Goal: Information Seeking & Learning: Learn about a topic

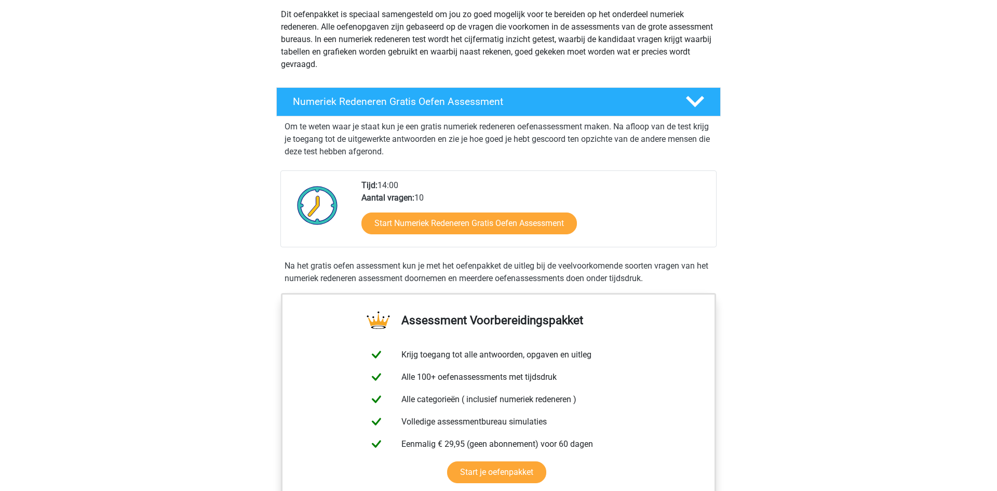
scroll to position [85, 0]
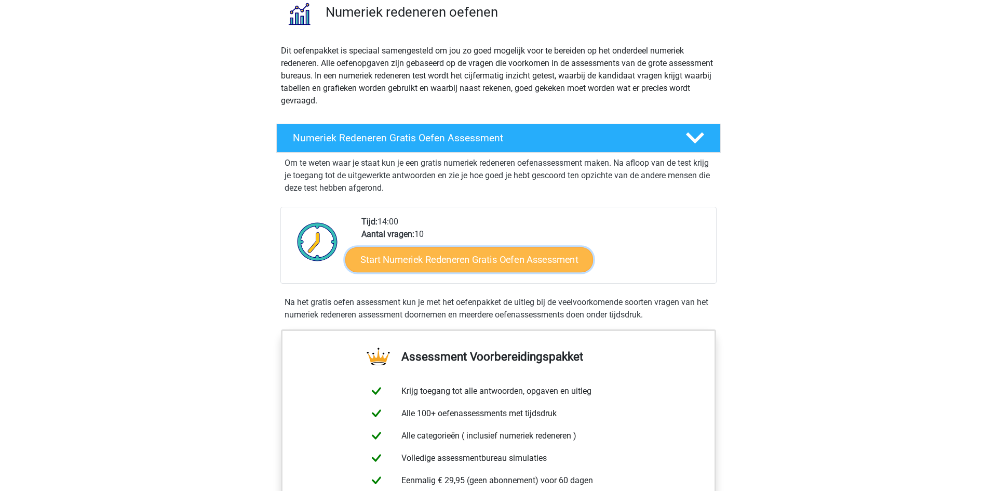
click at [434, 257] on link "Start Numeriek Redeneren Gratis Oefen Assessment" at bounding box center [469, 259] width 248 height 25
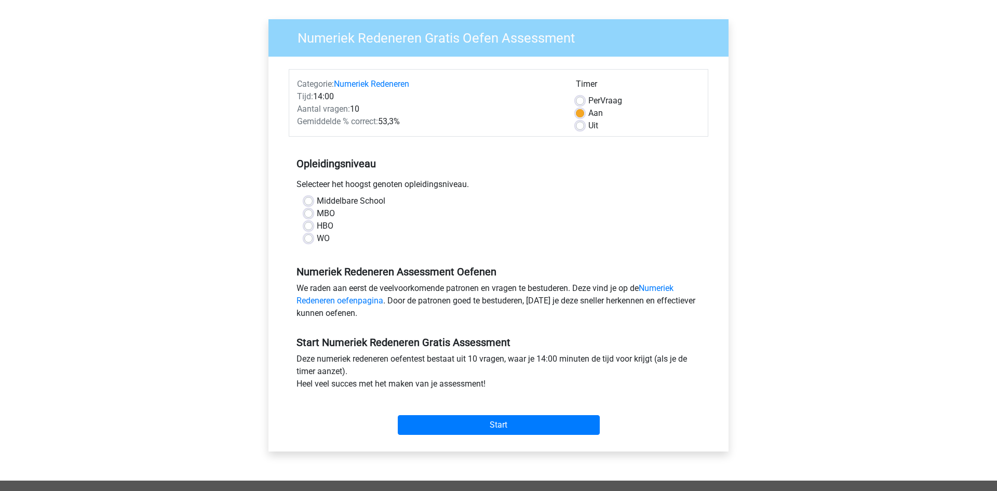
scroll to position [170, 0]
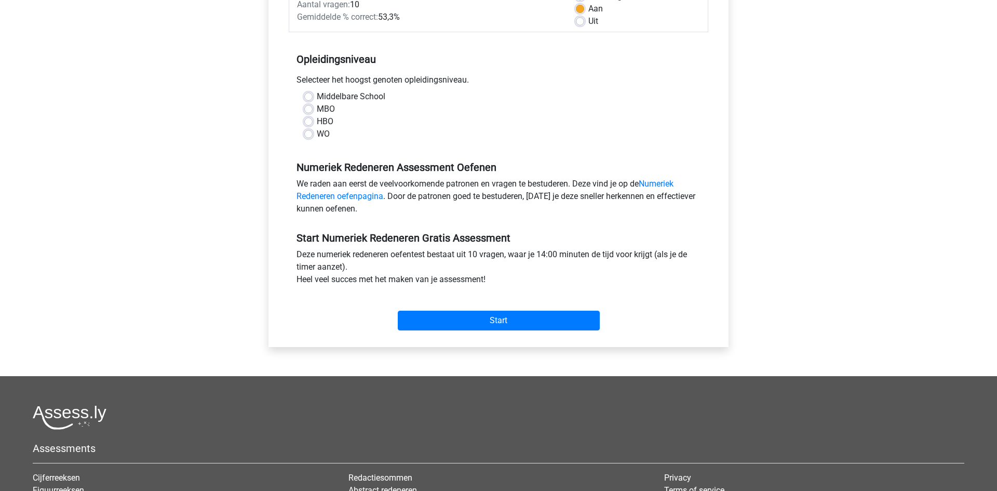
click at [312, 133] on div "WO" at bounding box center [498, 134] width 388 height 12
click at [317, 135] on label "WO" at bounding box center [323, 134] width 13 height 12
click at [305, 135] on input "WO" at bounding box center [308, 133] width 8 height 10
radio input "true"
click at [661, 185] on link "Numeriek Redeneren oefenpagina" at bounding box center [484, 190] width 377 height 22
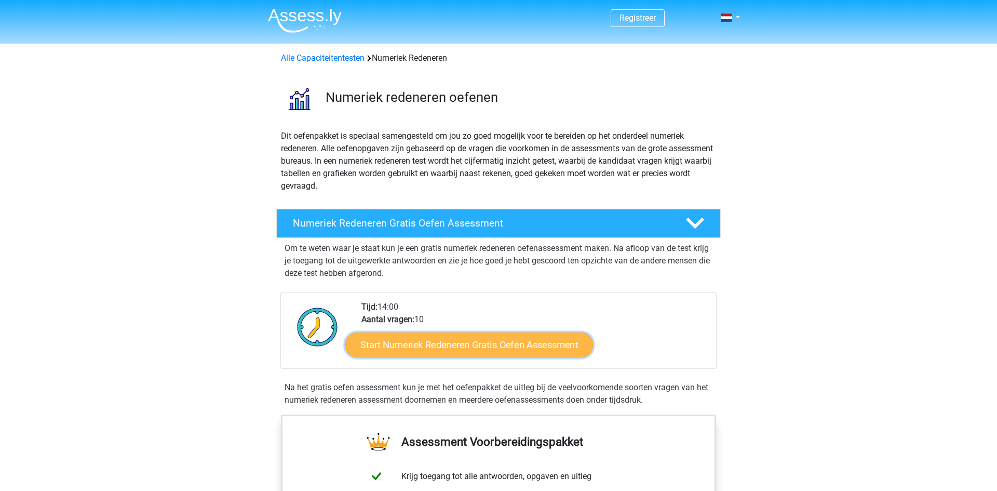
click at [427, 336] on link "Start Numeriek Redeneren Gratis Oefen Assessment" at bounding box center [469, 344] width 248 height 25
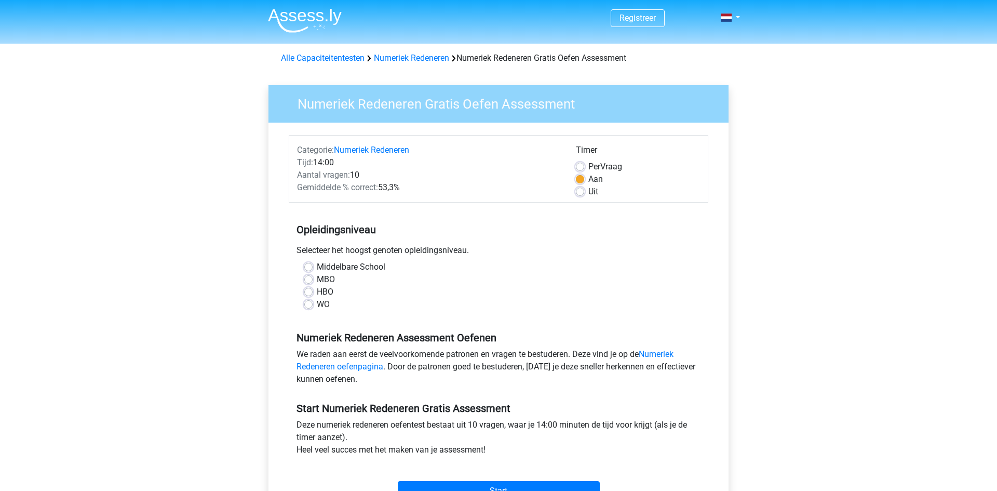
click at [317, 303] on label "WO" at bounding box center [323, 304] width 13 height 12
click at [310, 303] on input "WO" at bounding box center [308, 303] width 8 height 10
radio input "true"
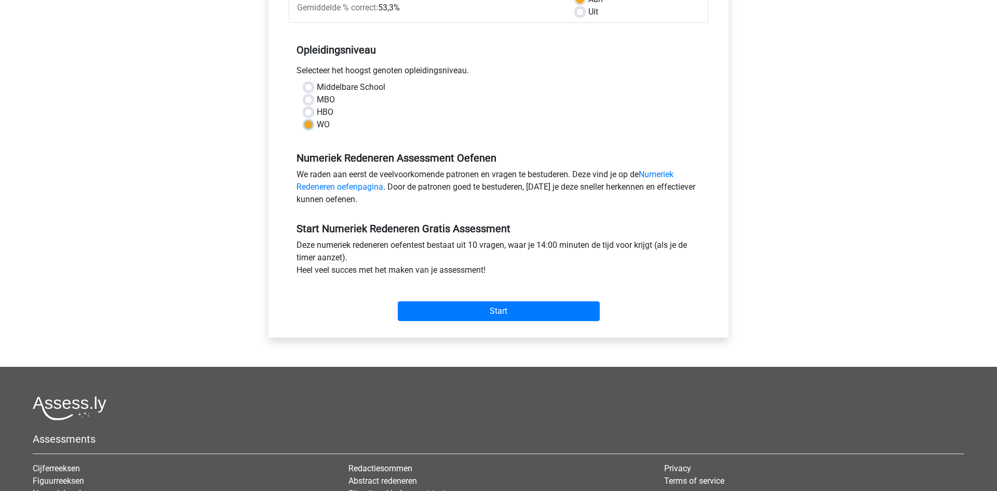
scroll to position [255, 0]
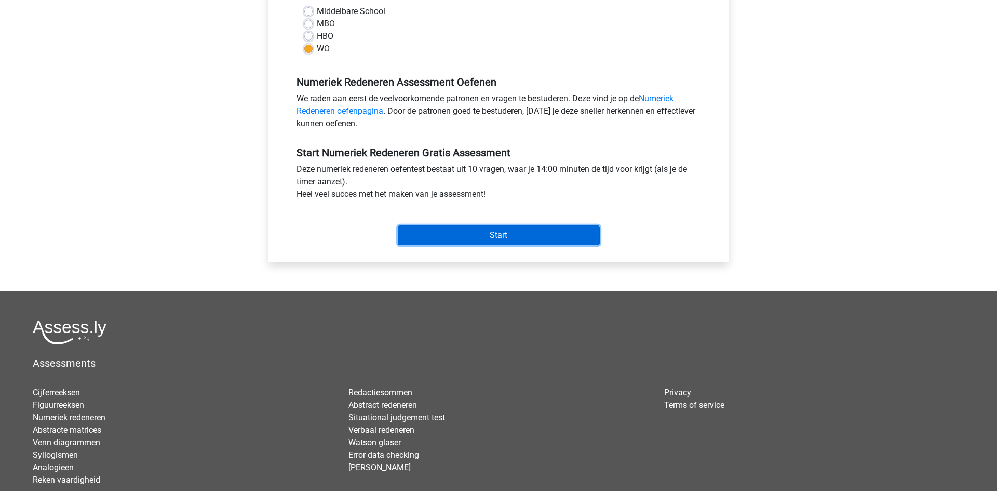
click at [498, 239] on input "Start" at bounding box center [499, 235] width 202 height 20
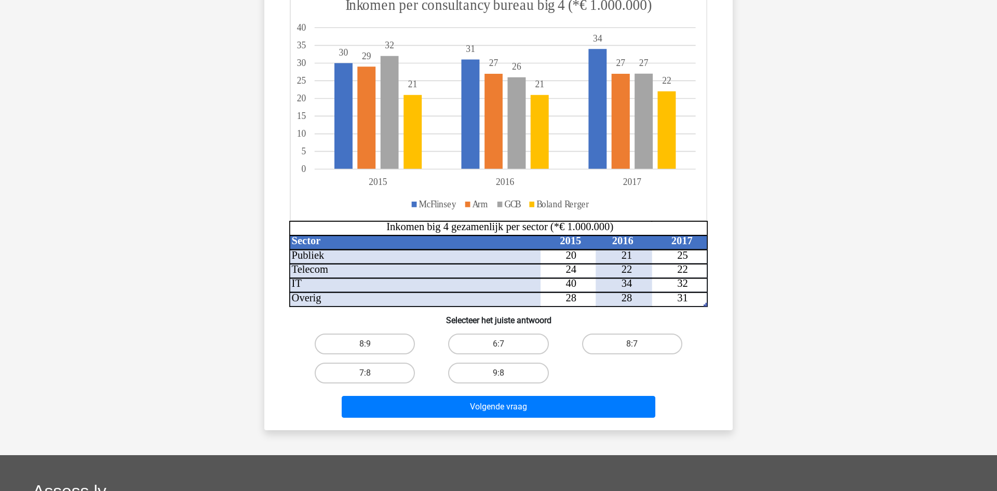
scroll to position [170, 0]
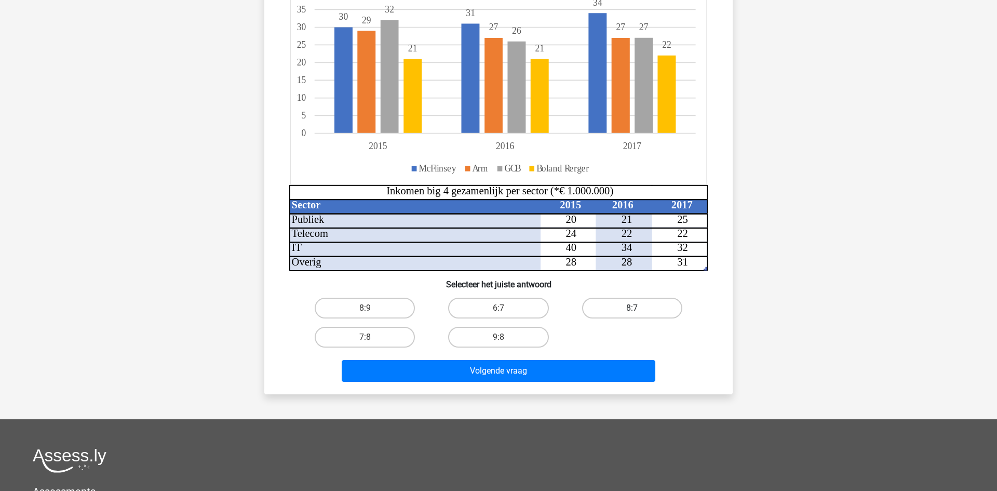
click at [654, 303] on label "8:7" at bounding box center [632, 307] width 100 height 21
click at [638, 308] on input "8:7" at bounding box center [635, 311] width 7 height 7
radio input "true"
click at [542, 384] on div "Volgende vraag" at bounding box center [498, 373] width 401 height 26
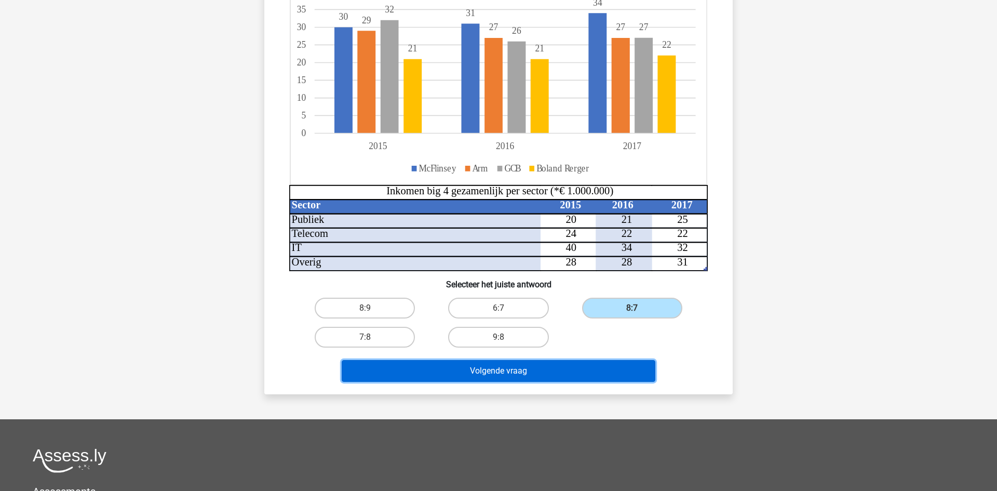
click at [545, 377] on button "Volgende vraag" at bounding box center [499, 371] width 314 height 22
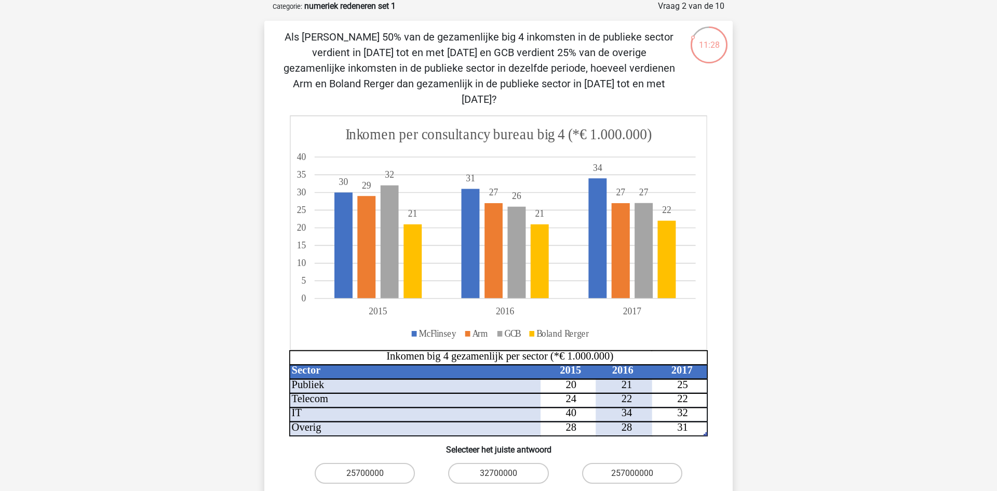
scroll to position [137, 0]
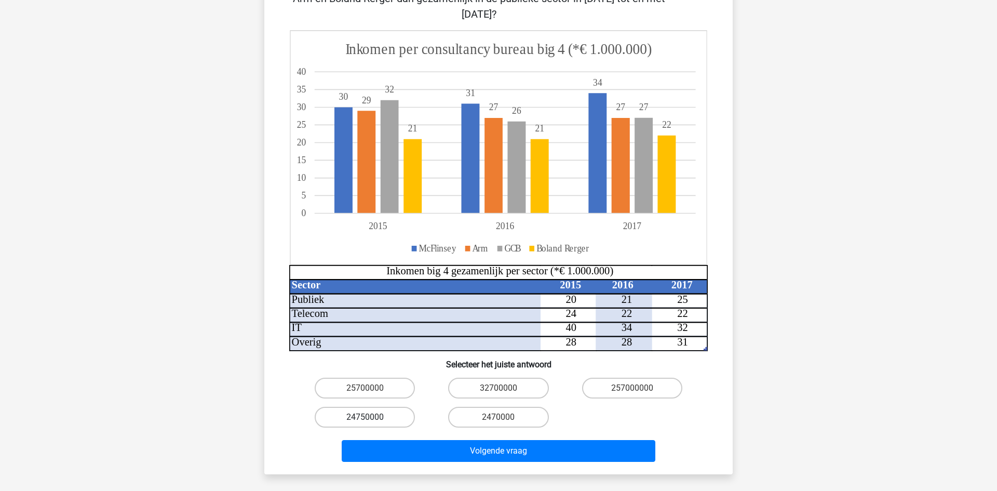
click at [346, 407] on label "24750000" at bounding box center [365, 416] width 100 height 21
click at [365, 417] on input "24750000" at bounding box center [368, 420] width 7 height 7
radio input "true"
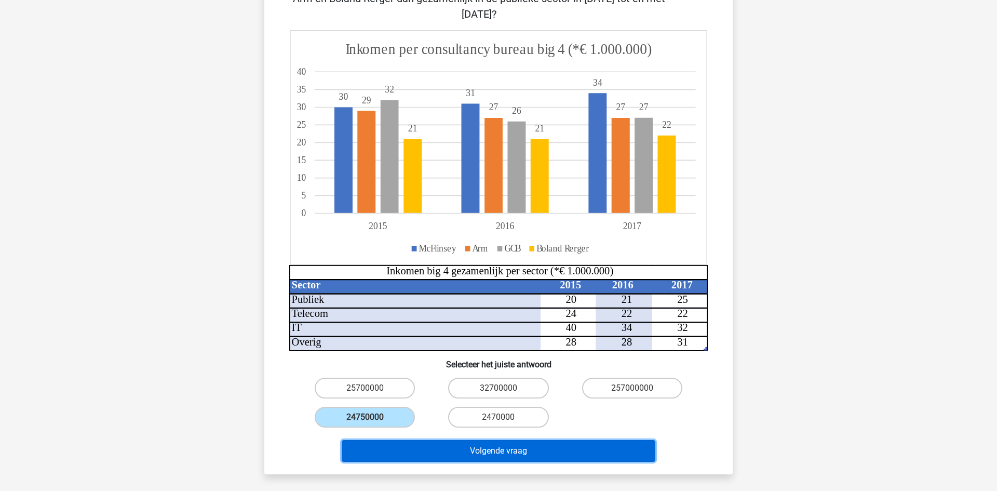
click at [488, 440] on button "Volgende vraag" at bounding box center [499, 451] width 314 height 22
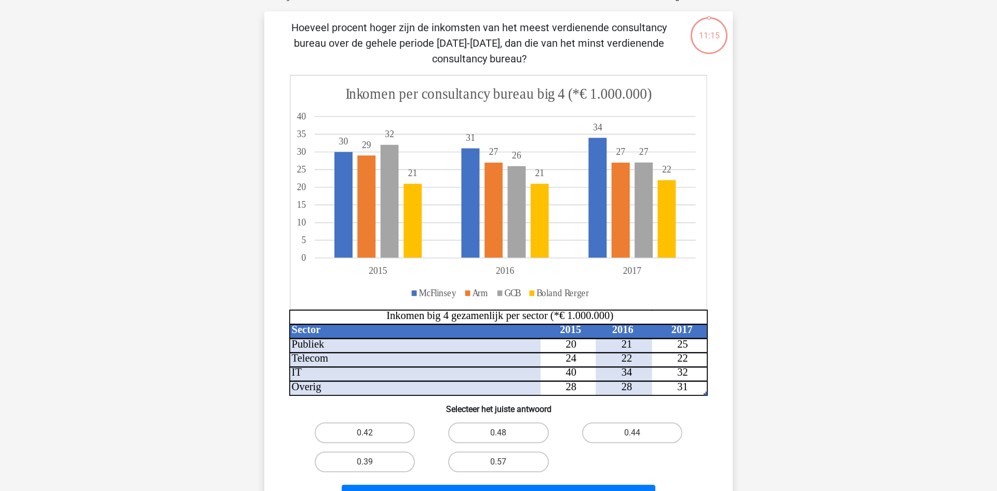
scroll to position [52, 0]
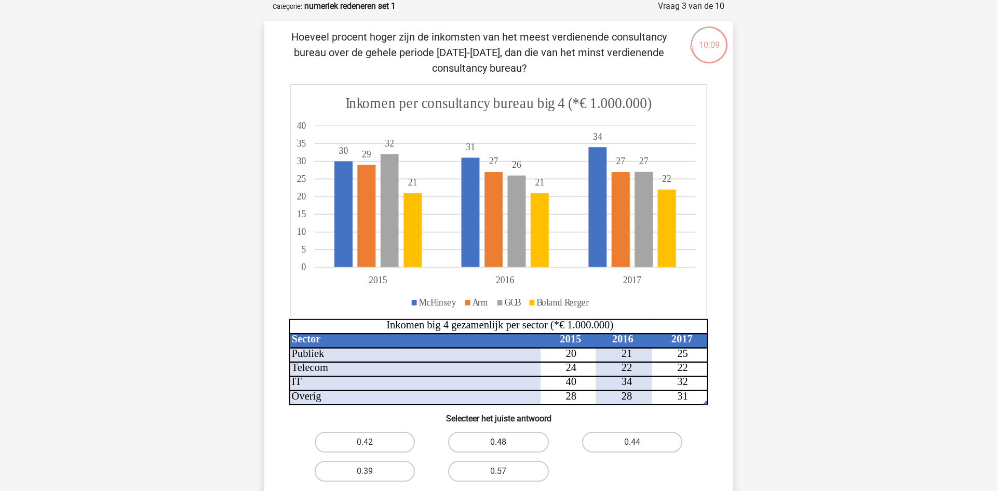
click at [514, 445] on label "0.48" at bounding box center [498, 441] width 100 height 21
click at [505, 445] on input "0.48" at bounding box center [501, 445] width 7 height 7
radio input "true"
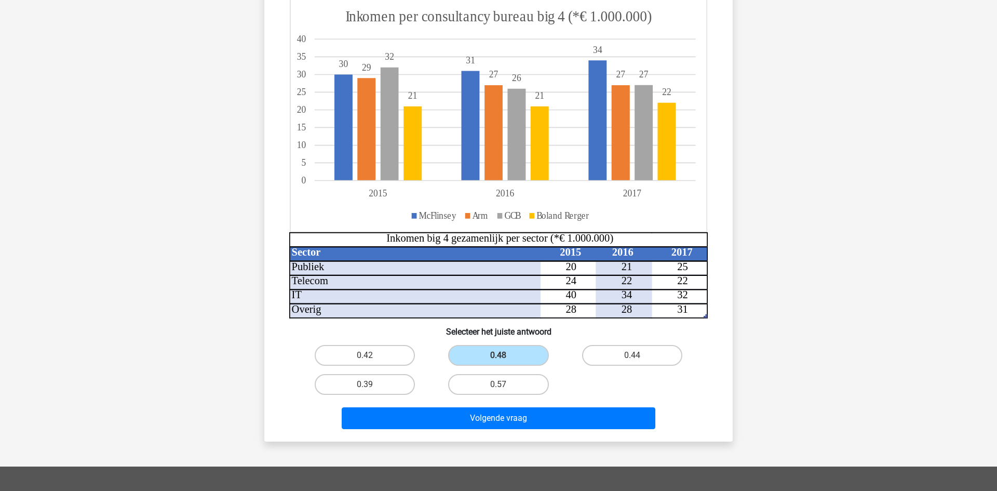
scroll to position [222, 0]
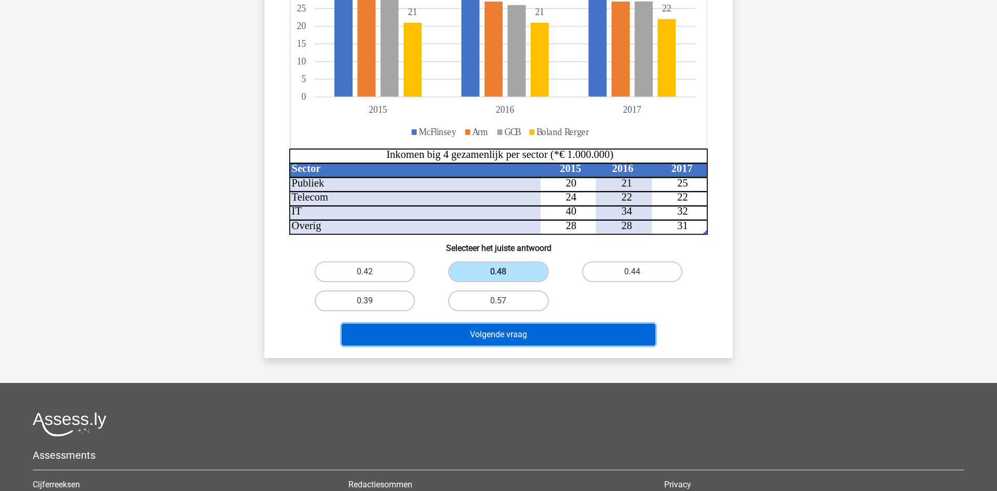
click at [545, 339] on button "Volgende vraag" at bounding box center [499, 334] width 314 height 22
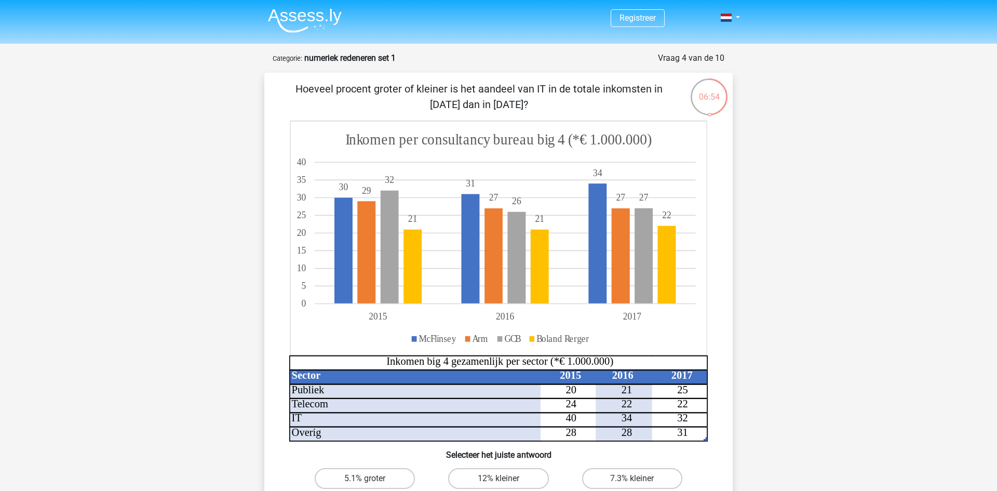
scroll to position [85, 0]
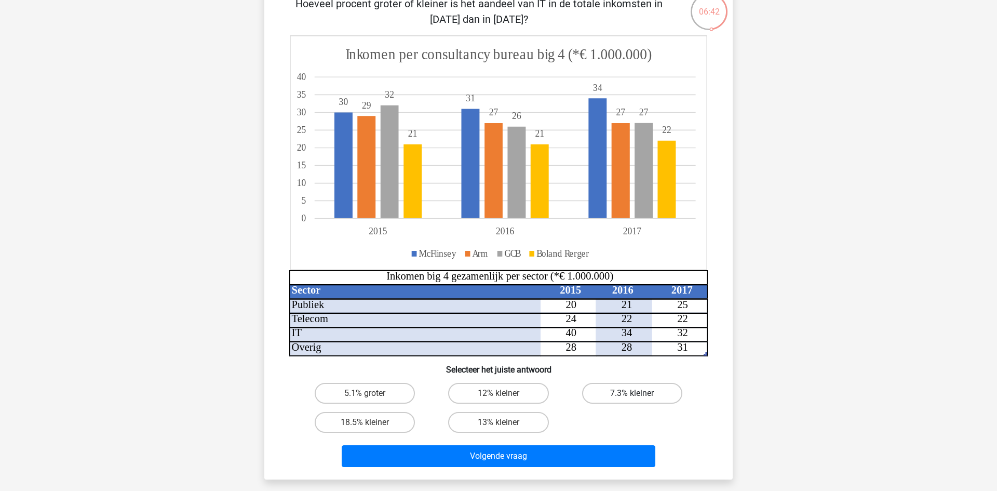
click at [628, 393] on label "7.3% kleiner" at bounding box center [632, 393] width 100 height 21
click at [632, 393] on input "7.3% kleiner" at bounding box center [635, 396] width 7 height 7
radio input "true"
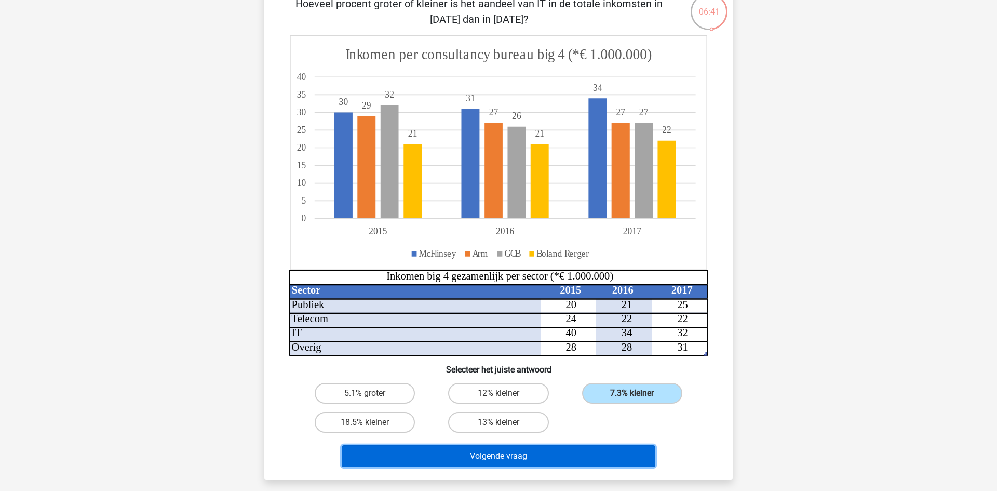
click at [567, 452] on button "Volgende vraag" at bounding box center [499, 456] width 314 height 22
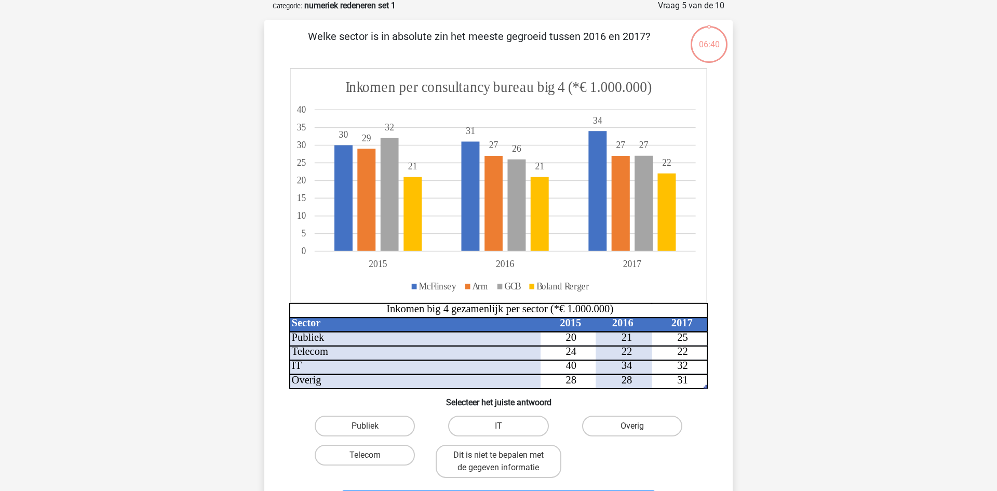
scroll to position [52, 0]
click at [366, 425] on label "Publiek" at bounding box center [365, 426] width 100 height 21
click at [366, 426] on input "Publiek" at bounding box center [368, 429] width 7 height 7
radio input "true"
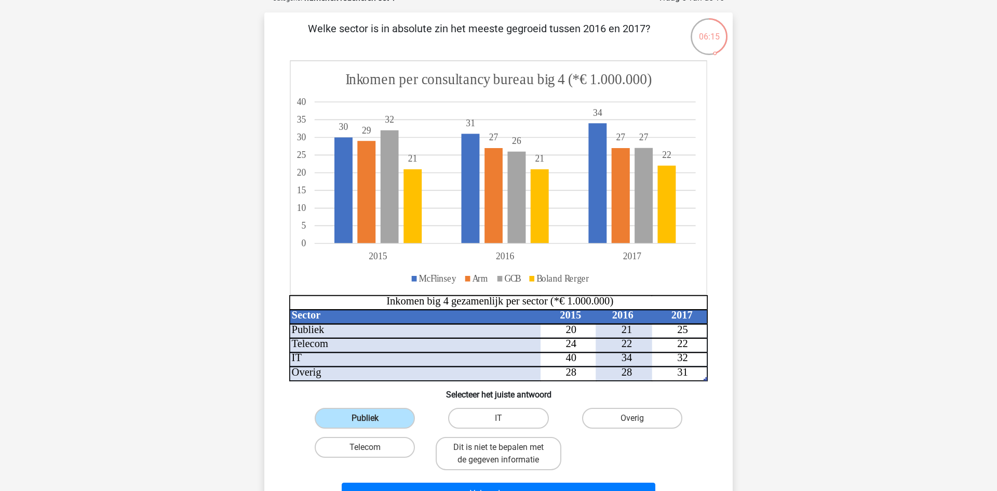
scroll to position [85, 0]
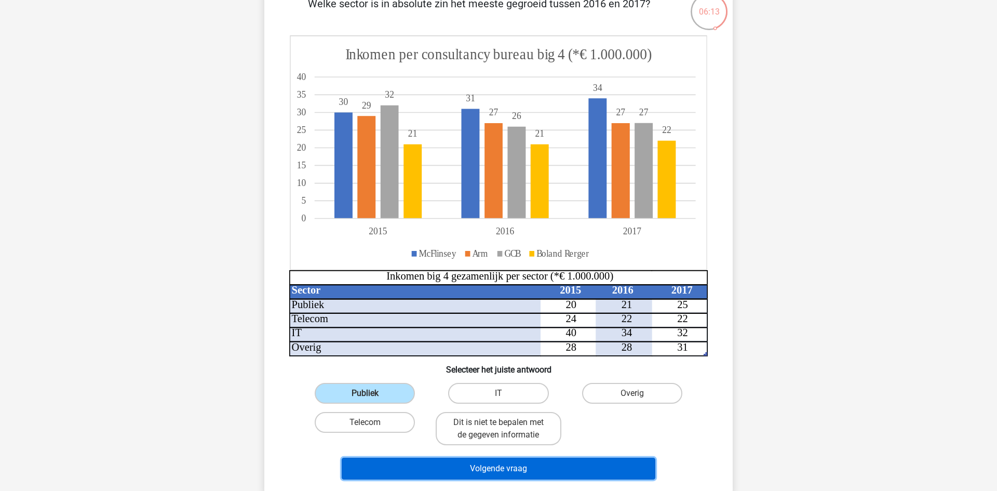
click at [529, 470] on button "Volgende vraag" at bounding box center [499, 468] width 314 height 22
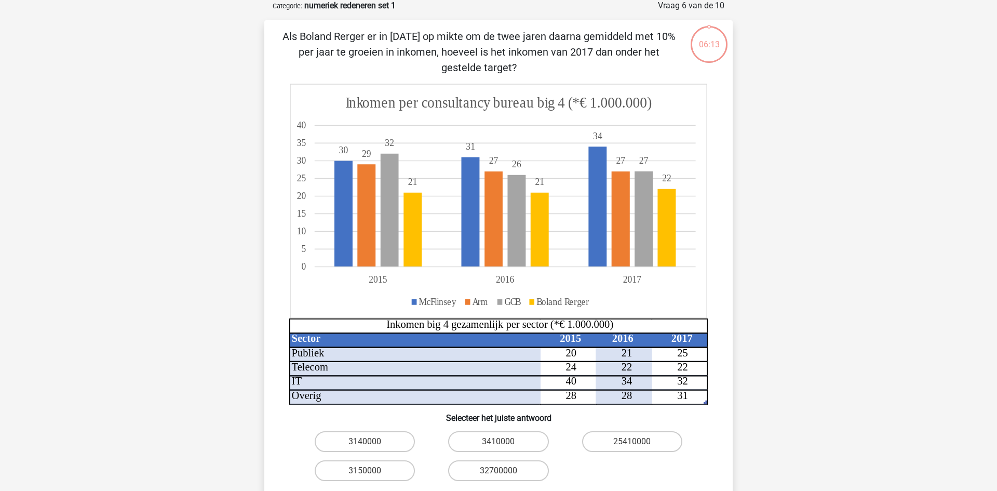
scroll to position [52, 0]
click at [505, 441] on label "3410000" at bounding box center [498, 441] width 100 height 21
click at [505, 442] on input "3410000" at bounding box center [501, 445] width 7 height 7
radio input "true"
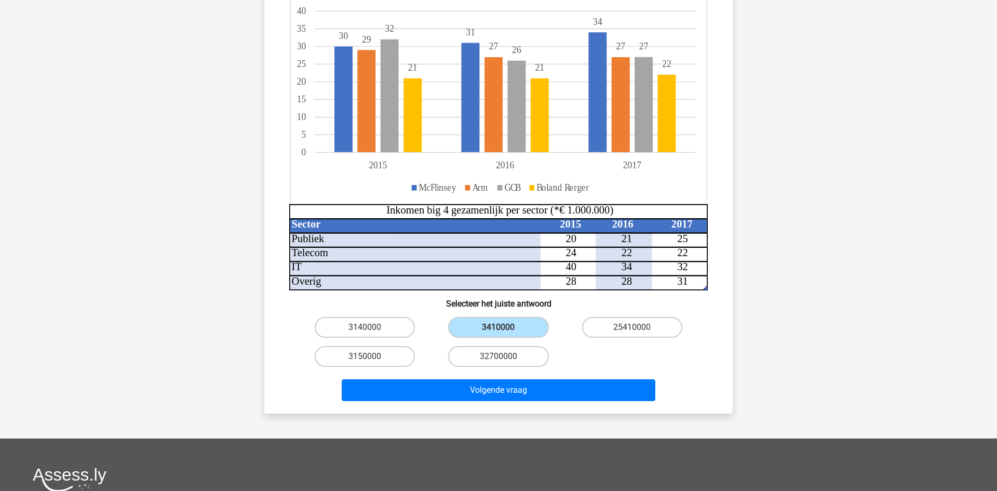
scroll to position [307, 0]
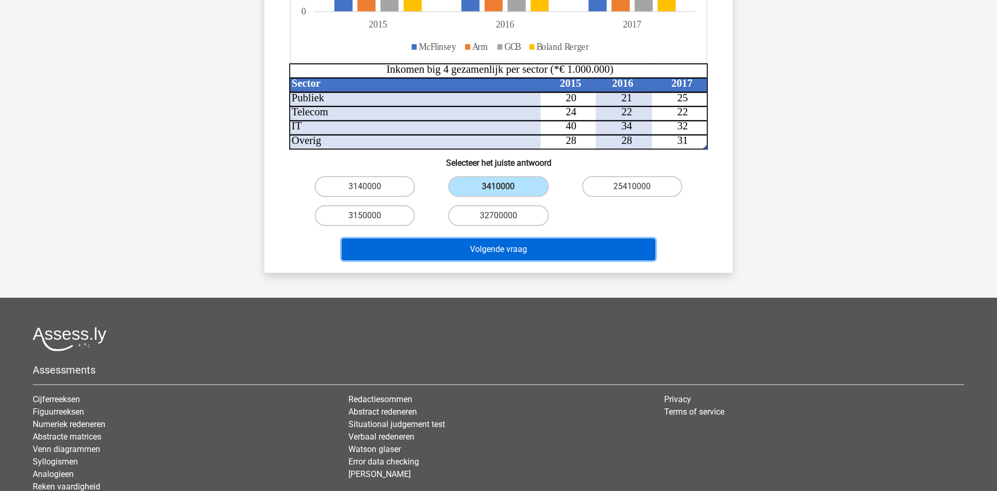
click at [538, 243] on button "Volgende vraag" at bounding box center [499, 249] width 314 height 22
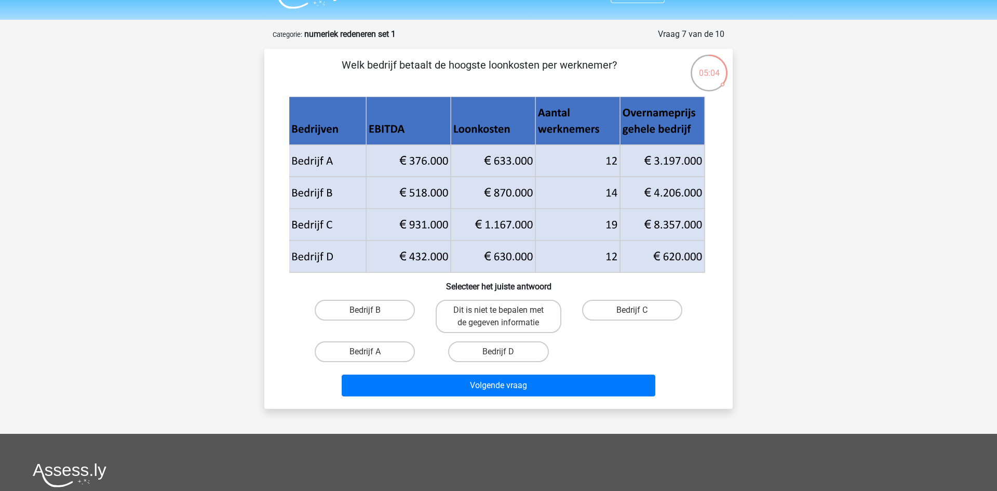
scroll to position [0, 0]
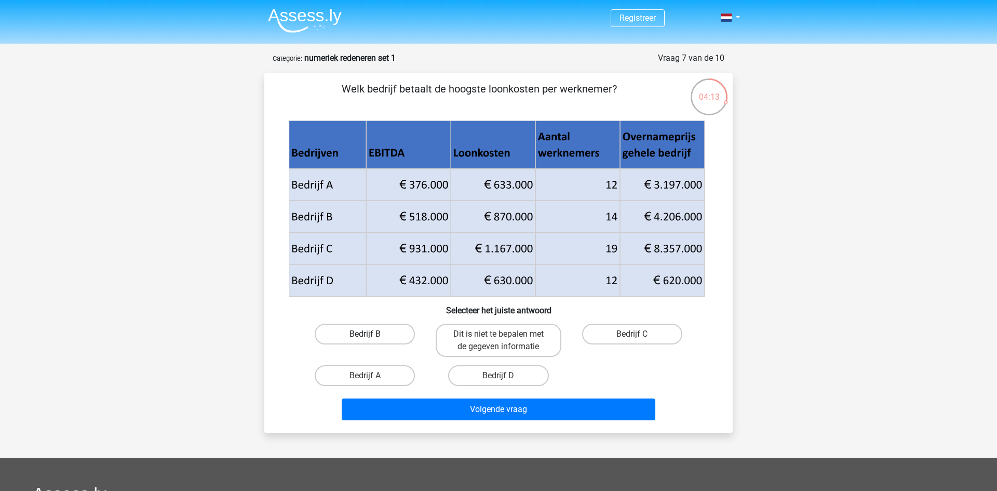
click at [390, 332] on label "Bedrijf B" at bounding box center [365, 333] width 100 height 21
click at [372, 334] on input "Bedrijf B" at bounding box center [368, 337] width 7 height 7
radio input "true"
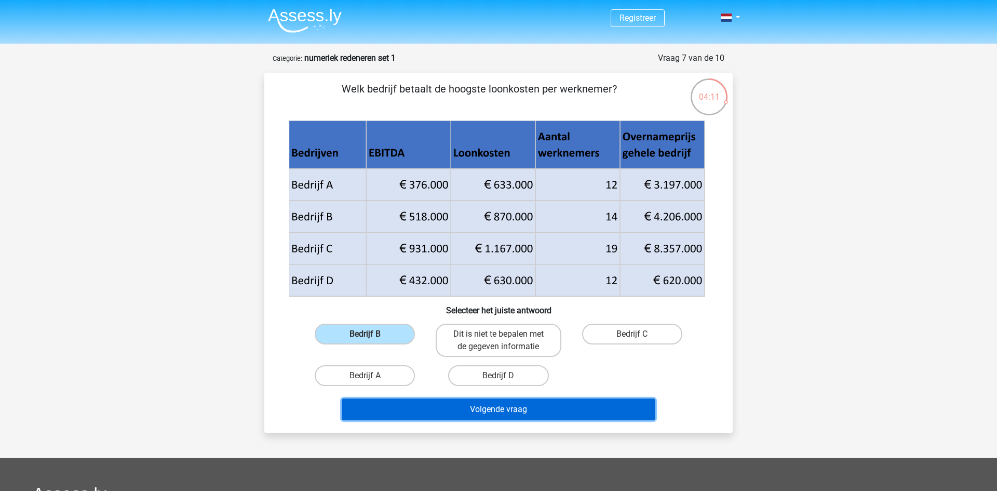
click at [522, 413] on button "Volgende vraag" at bounding box center [499, 409] width 314 height 22
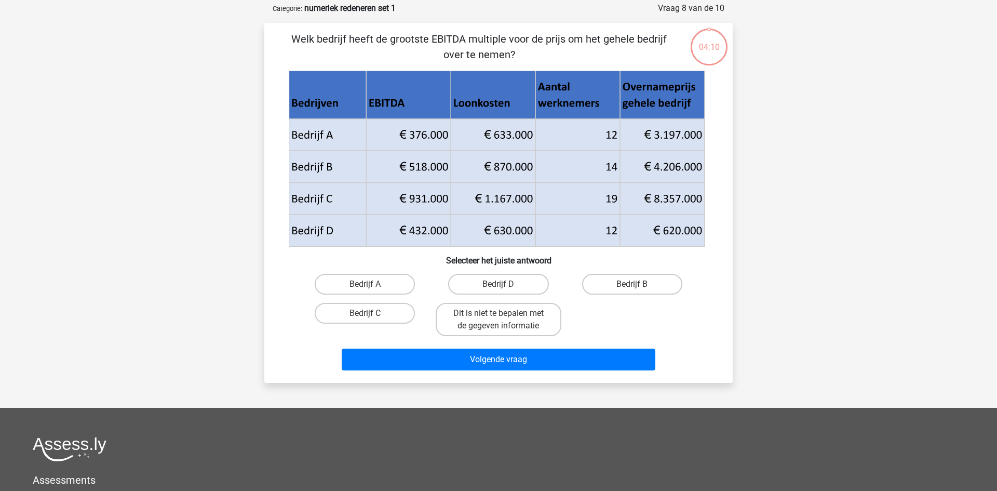
scroll to position [52, 0]
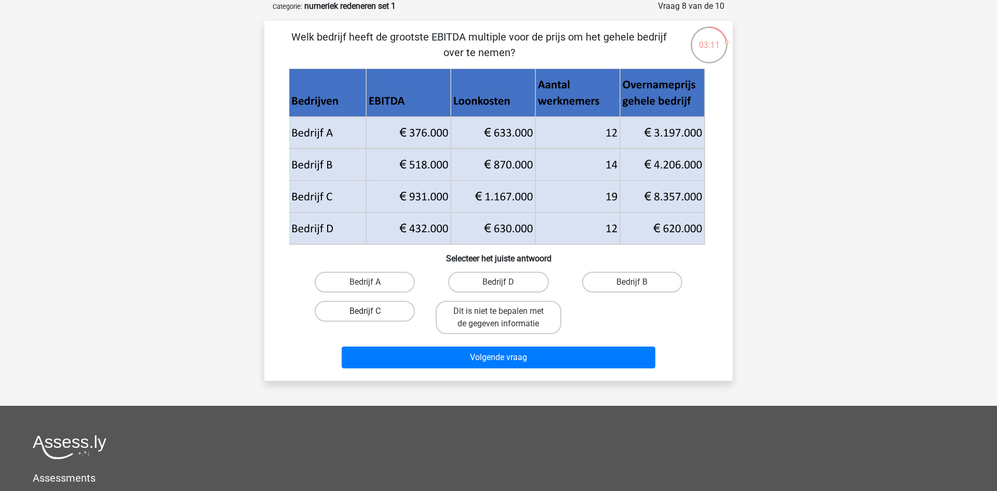
click at [378, 314] on label "Bedrijf C" at bounding box center [365, 311] width 100 height 21
click at [372, 314] on input "Bedrijf C" at bounding box center [368, 314] width 7 height 7
radio input "true"
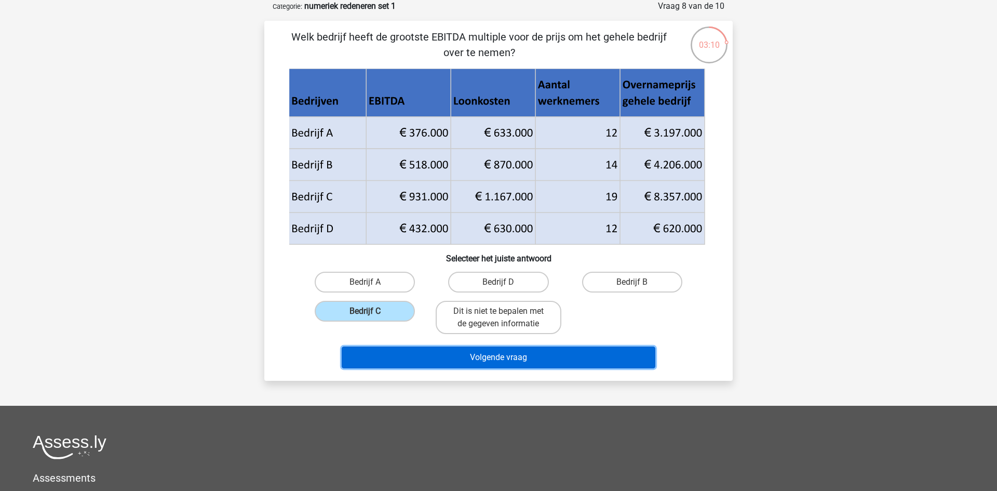
click at [500, 357] on button "Volgende vraag" at bounding box center [499, 357] width 314 height 22
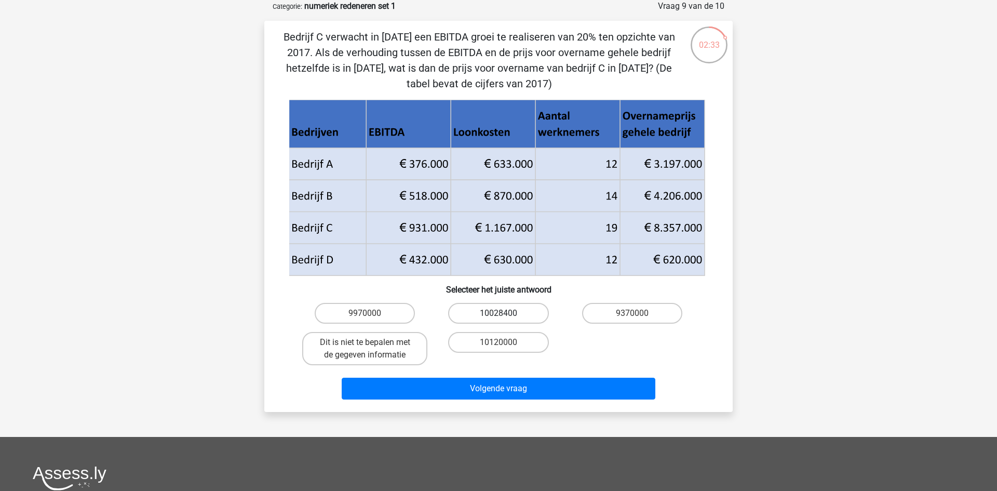
click at [512, 312] on label "10028400" at bounding box center [498, 313] width 100 height 21
click at [505, 313] on input "10028400" at bounding box center [501, 316] width 7 height 7
radio input "true"
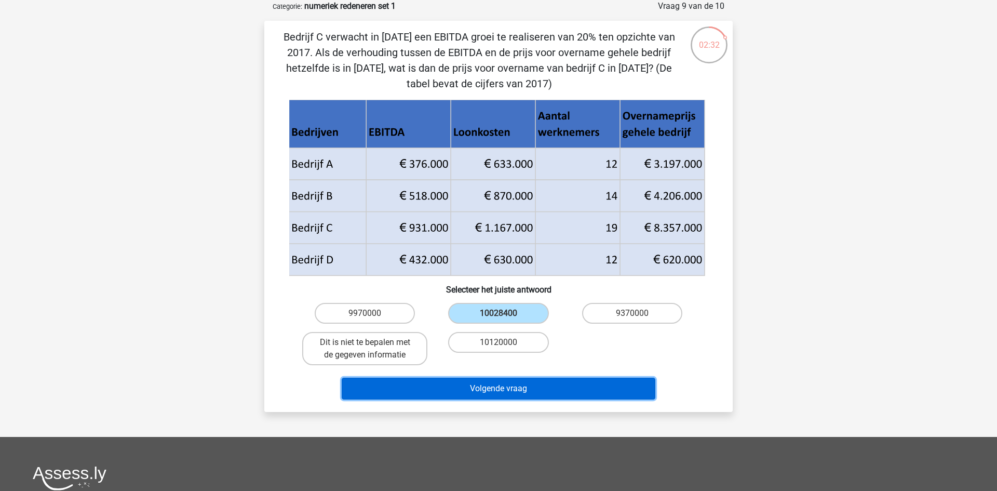
click at [518, 397] on button "Volgende vraag" at bounding box center [499, 388] width 314 height 22
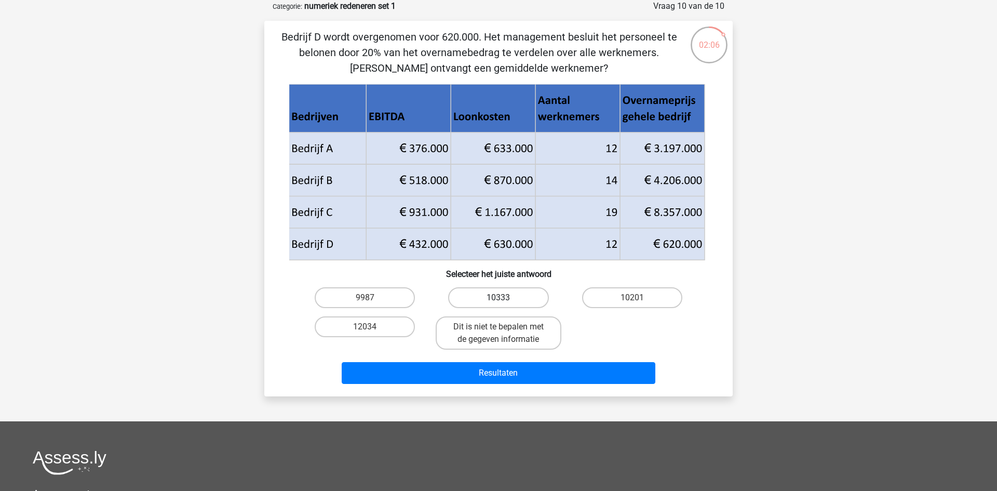
click at [492, 294] on label "10333" at bounding box center [498, 297] width 100 height 21
click at [498, 297] on input "10333" at bounding box center [501, 300] width 7 height 7
radio input "true"
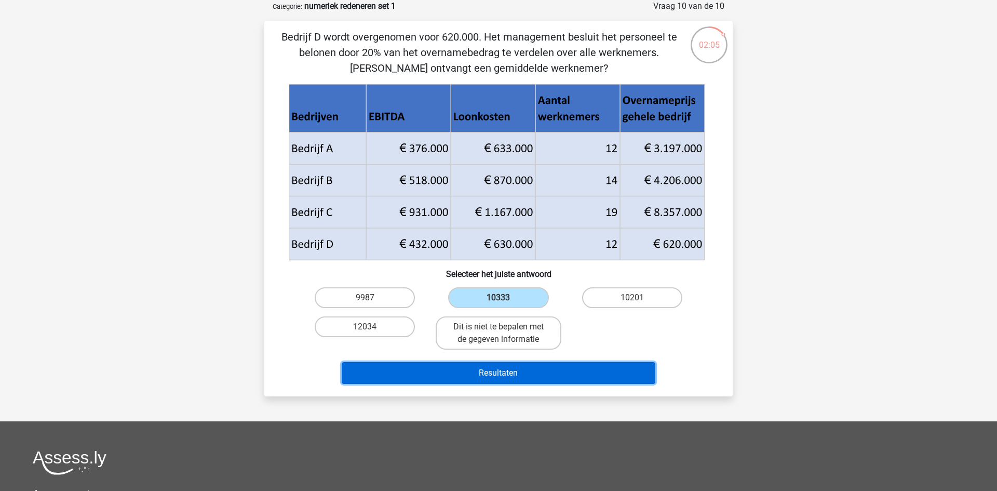
click at [543, 369] on button "Resultaten" at bounding box center [499, 373] width 314 height 22
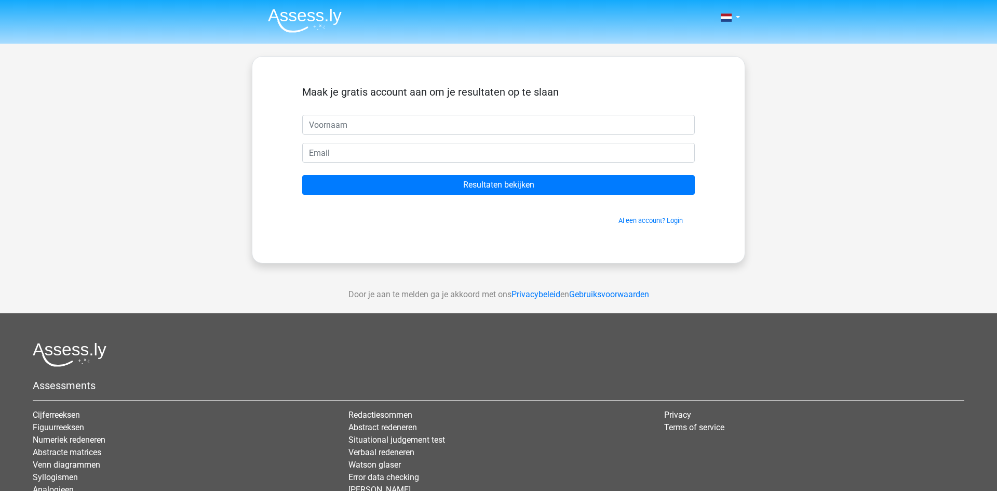
click at [391, 112] on div "Maak je gratis account aan om je resultaten op te slaan" at bounding box center [498, 100] width 392 height 29
click at [388, 118] on input "text" at bounding box center [498, 125] width 392 height 20
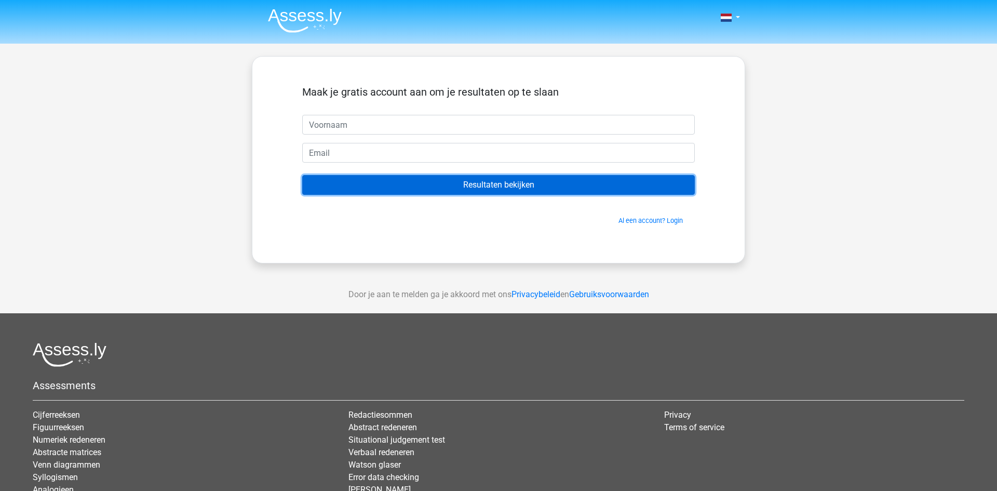
click at [466, 186] on input "Resultaten bekijken" at bounding box center [498, 185] width 392 height 20
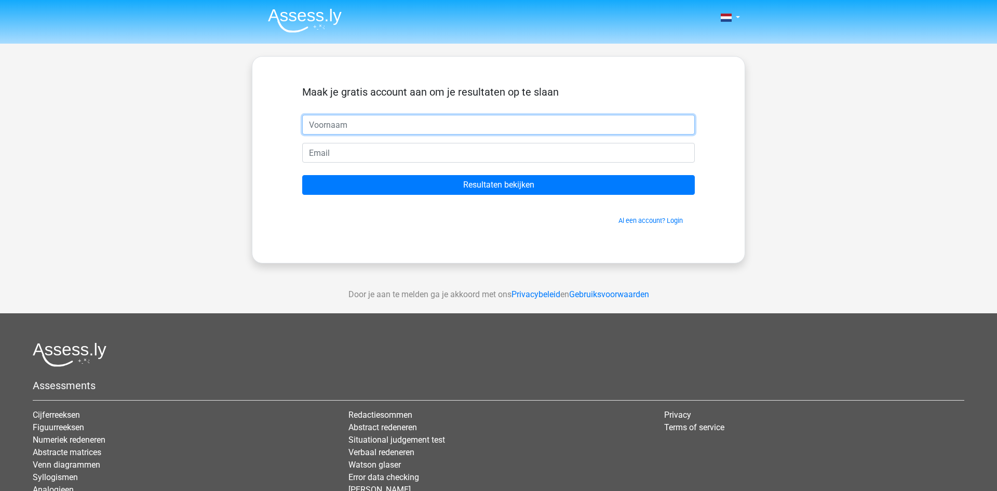
click at [341, 124] on input "text" at bounding box center [498, 125] width 392 height 20
type input "Anne"
type input "annerieked@hotmail.com"
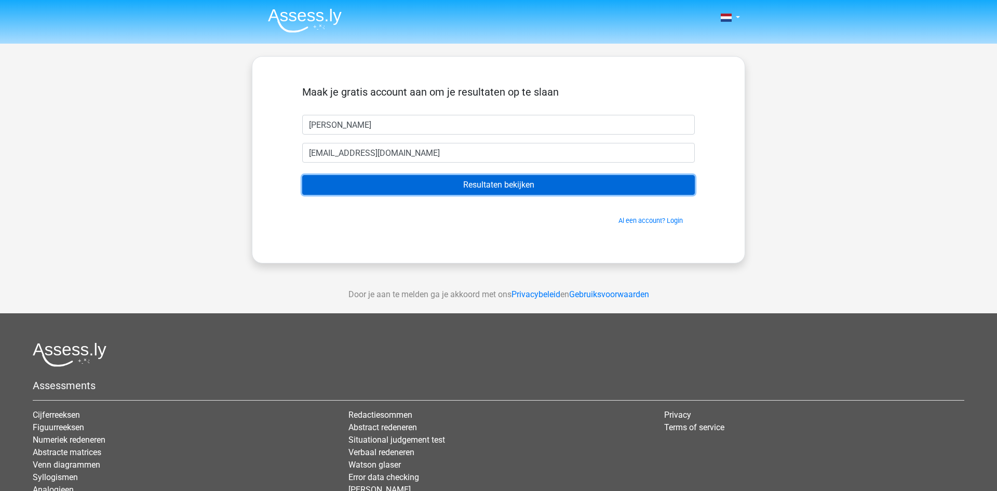
click at [512, 185] on input "Resultaten bekijken" at bounding box center [498, 185] width 392 height 20
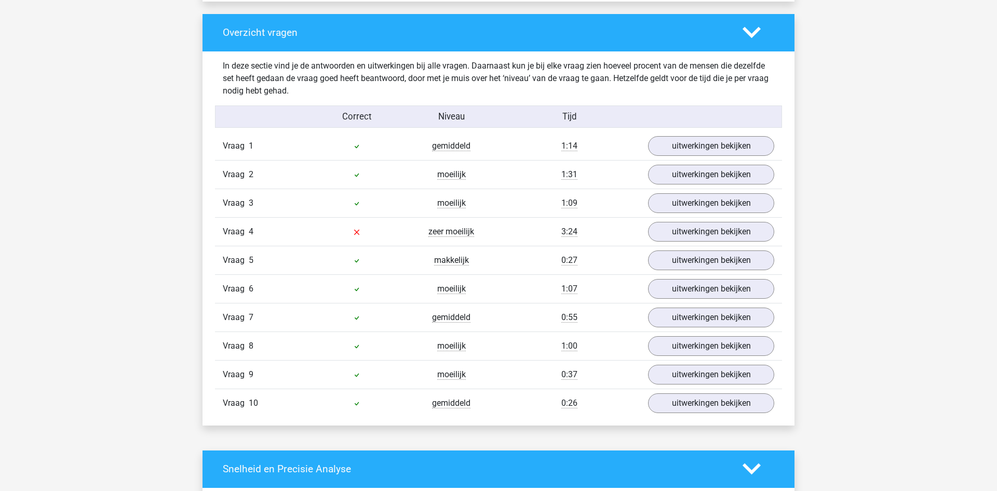
scroll to position [681, 0]
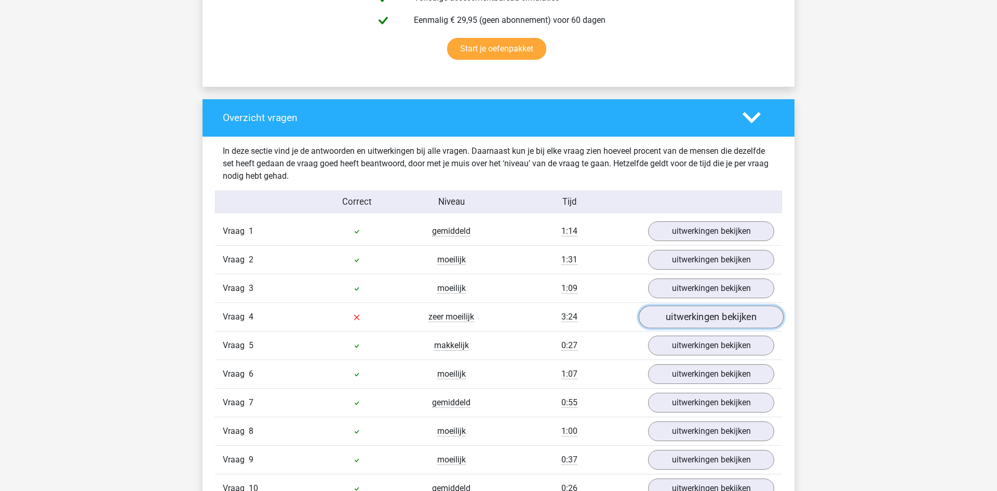
click at [668, 315] on link "uitwerkingen bekijken" at bounding box center [710, 316] width 145 height 23
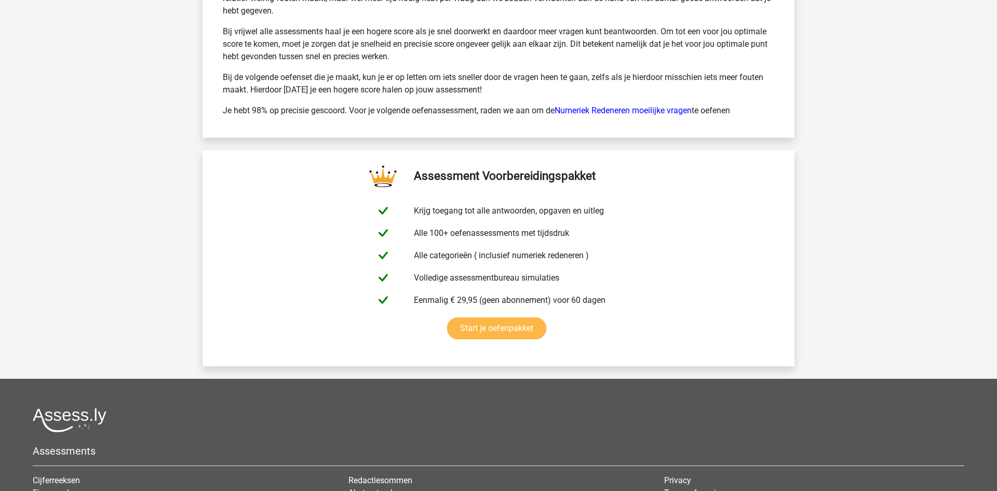
scroll to position [2124, 0]
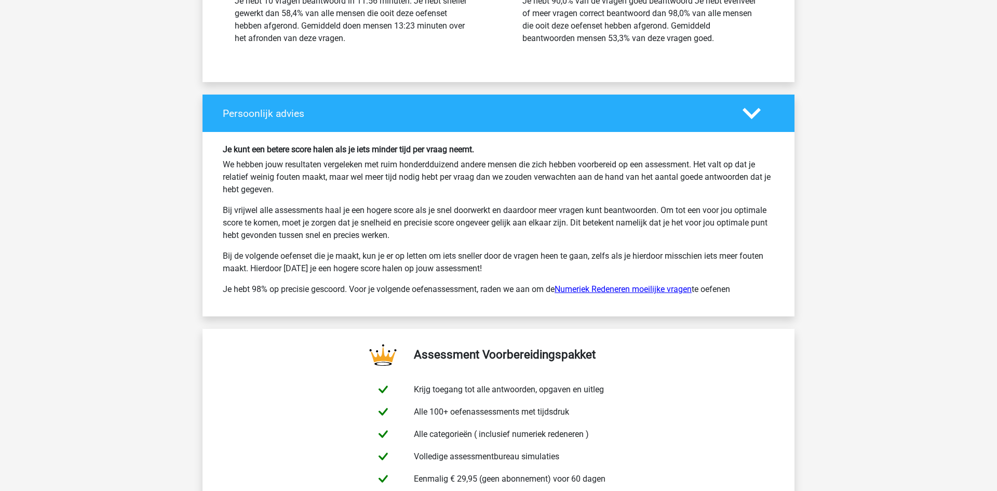
click at [627, 285] on link "Numeriek Redeneren moeilijke vragen" at bounding box center [622, 289] width 137 height 10
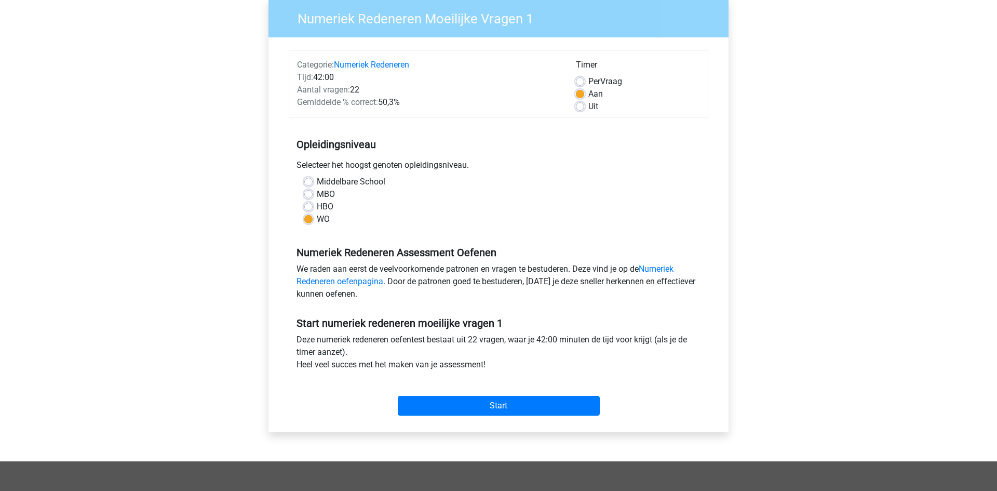
scroll to position [170, 0]
